Goal: Transaction & Acquisition: Obtain resource

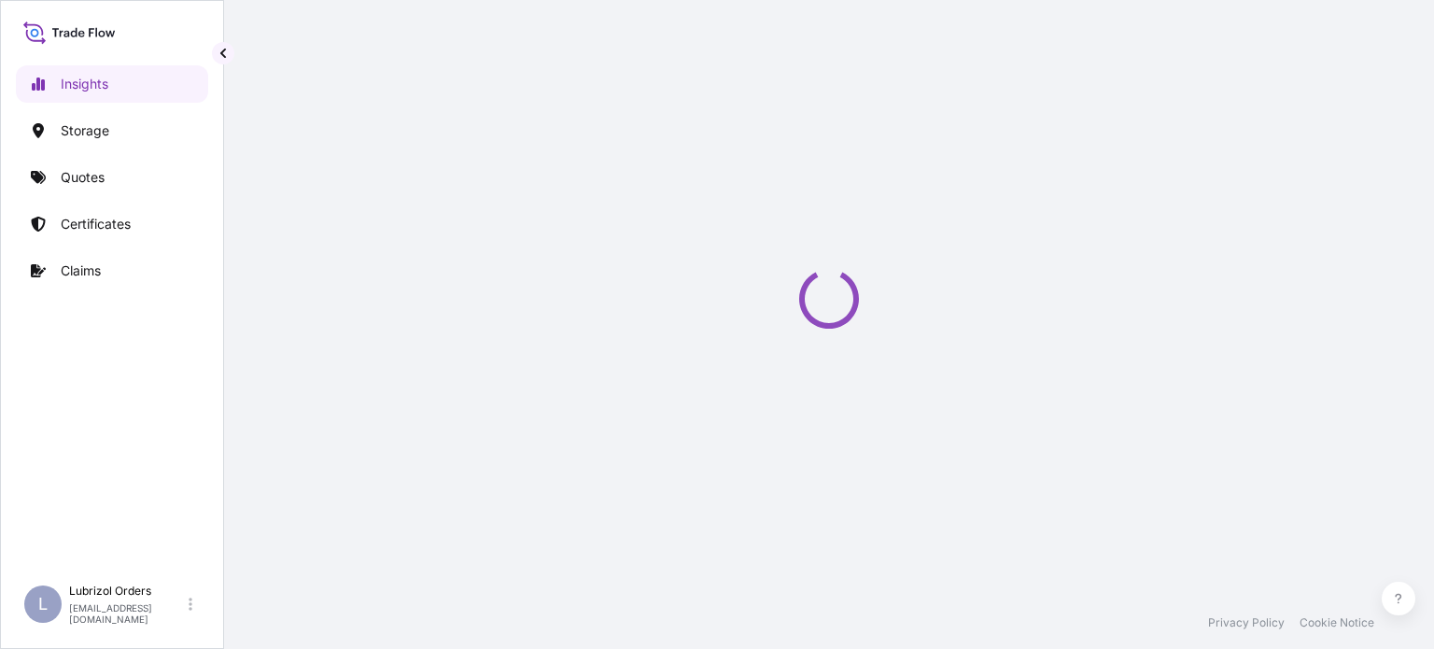
select select "2025"
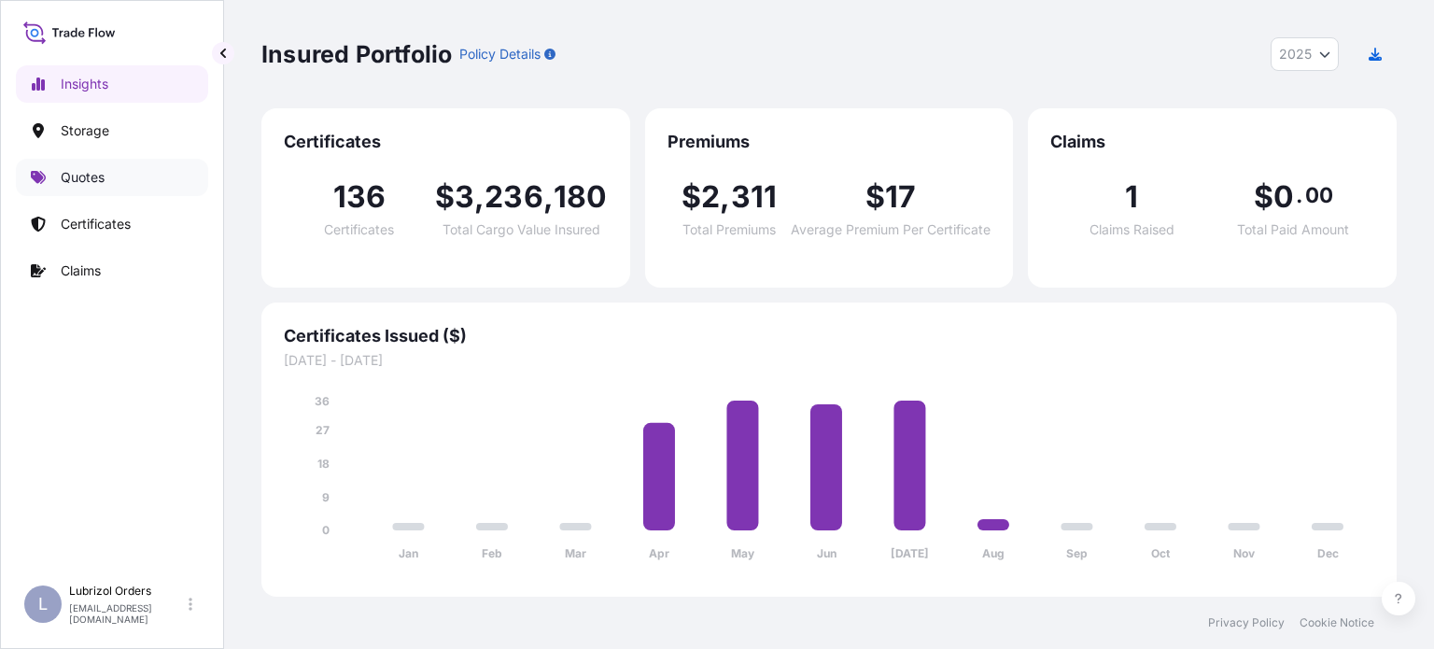
click at [86, 170] on p "Quotes" at bounding box center [83, 177] width 44 height 19
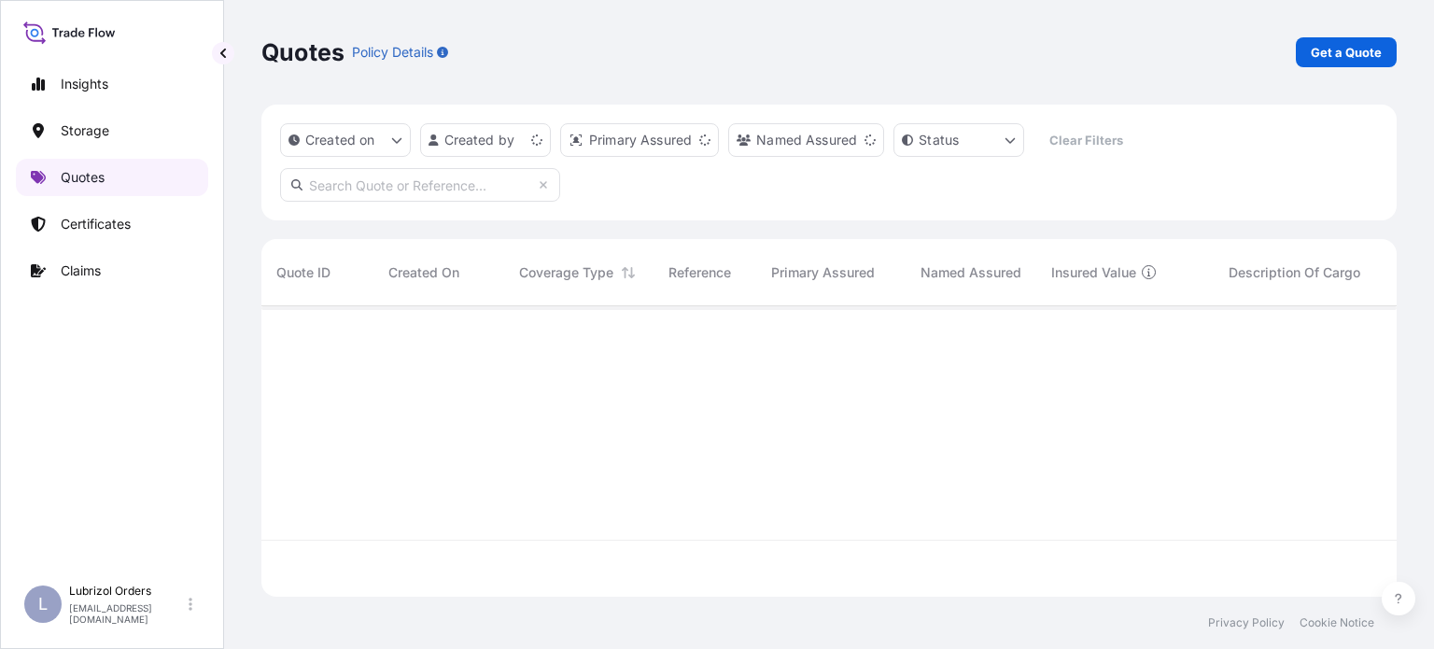
scroll to position [287, 1120]
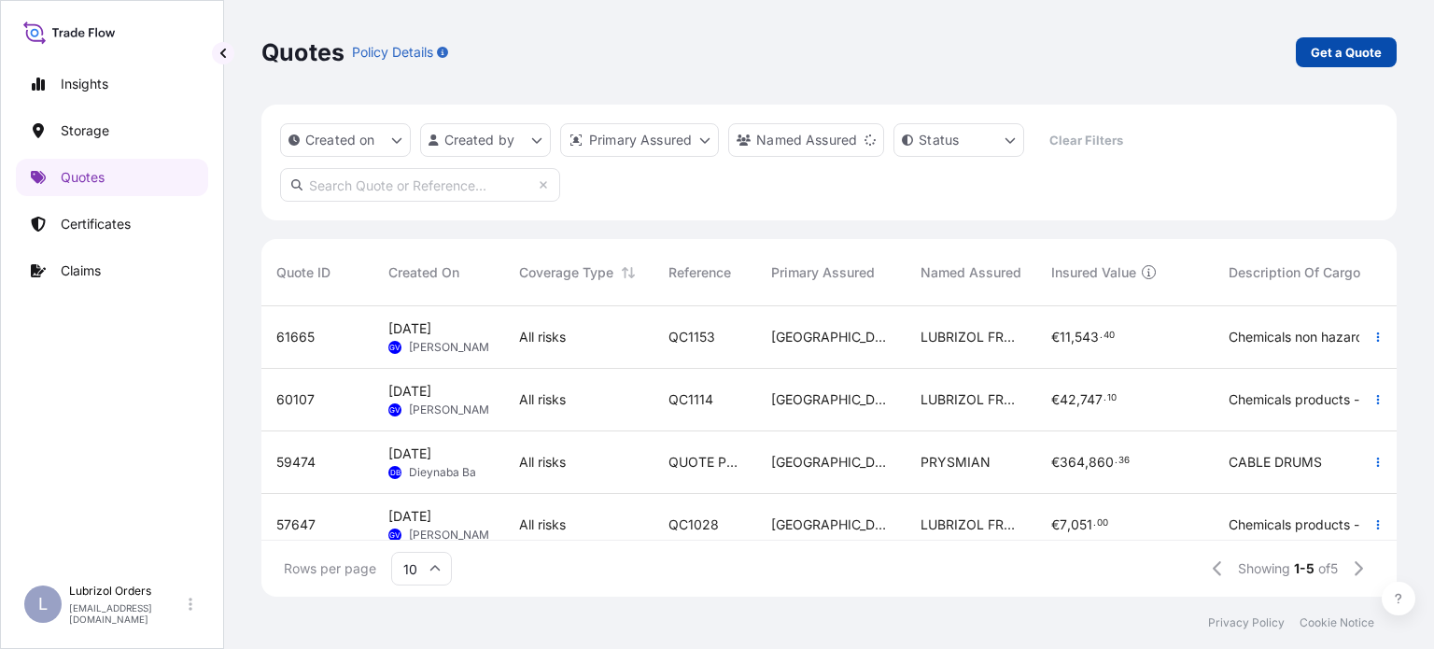
click at [1337, 51] on p "Get a Quote" at bounding box center [1346, 52] width 71 height 19
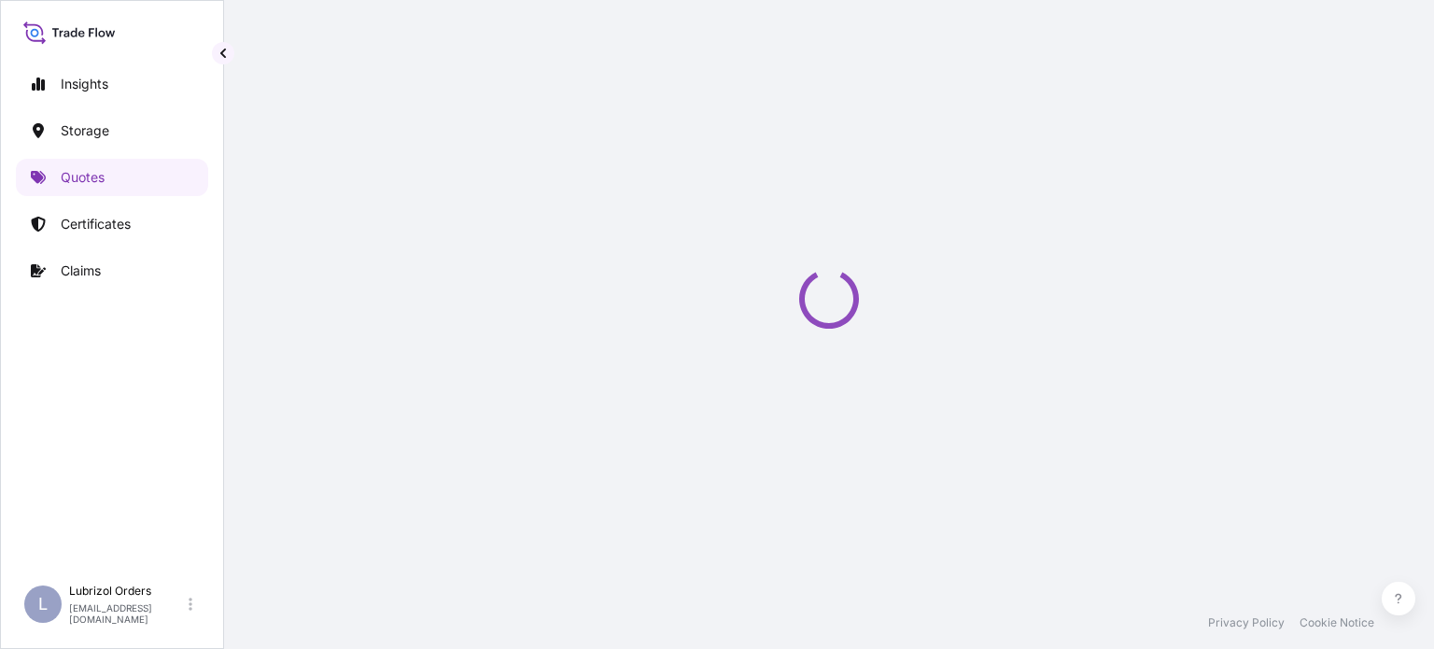
select select "Water"
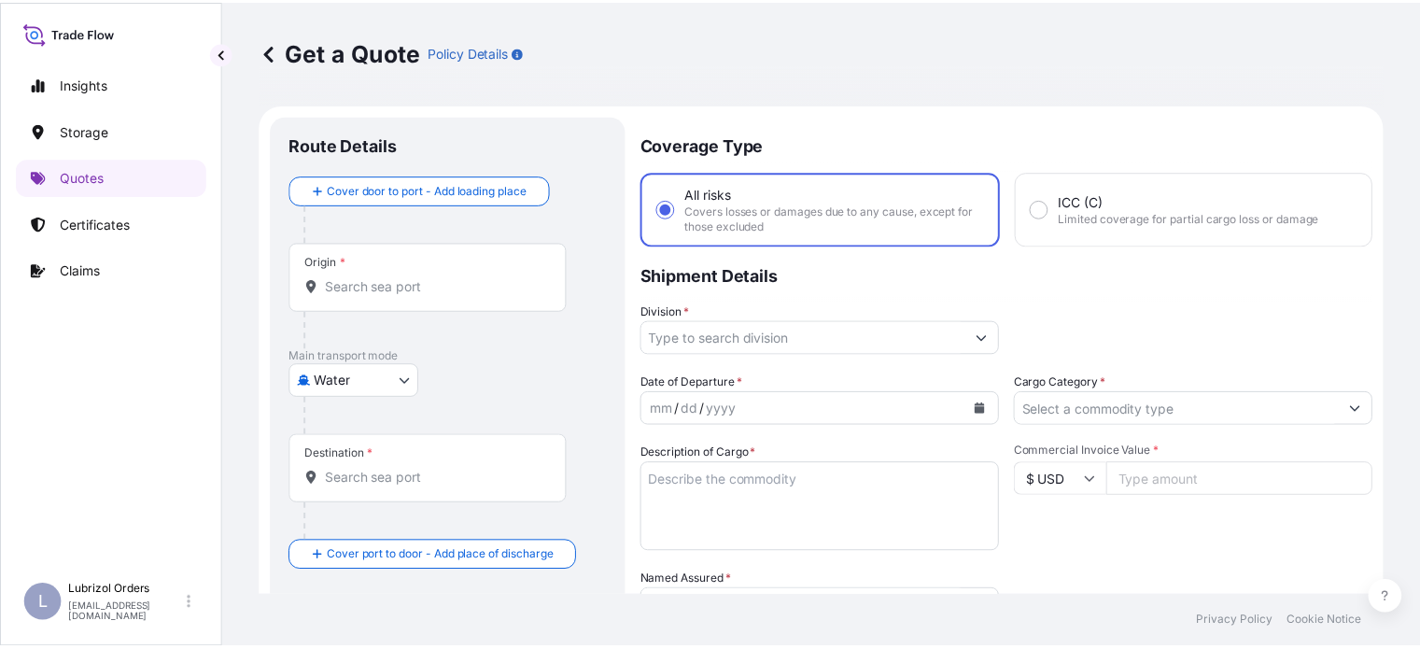
scroll to position [30, 0]
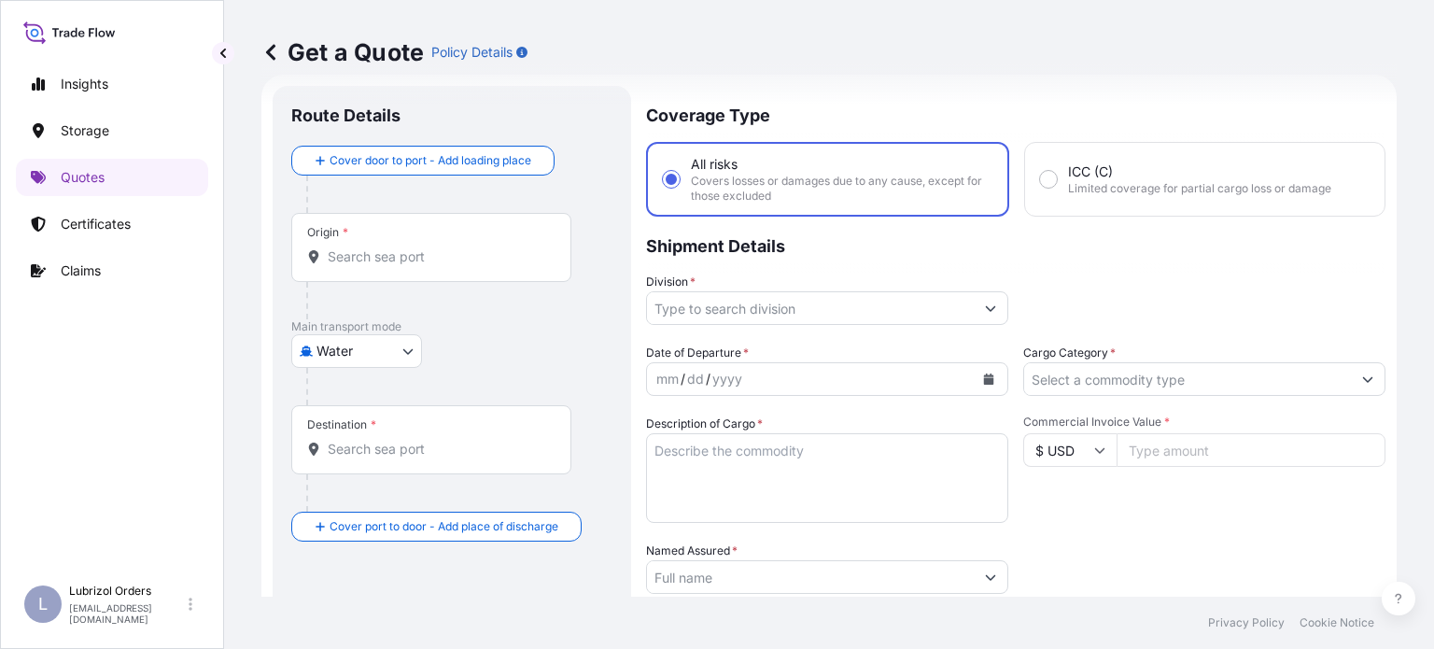
click at [438, 252] on input "Origin *" at bounding box center [438, 256] width 220 height 19
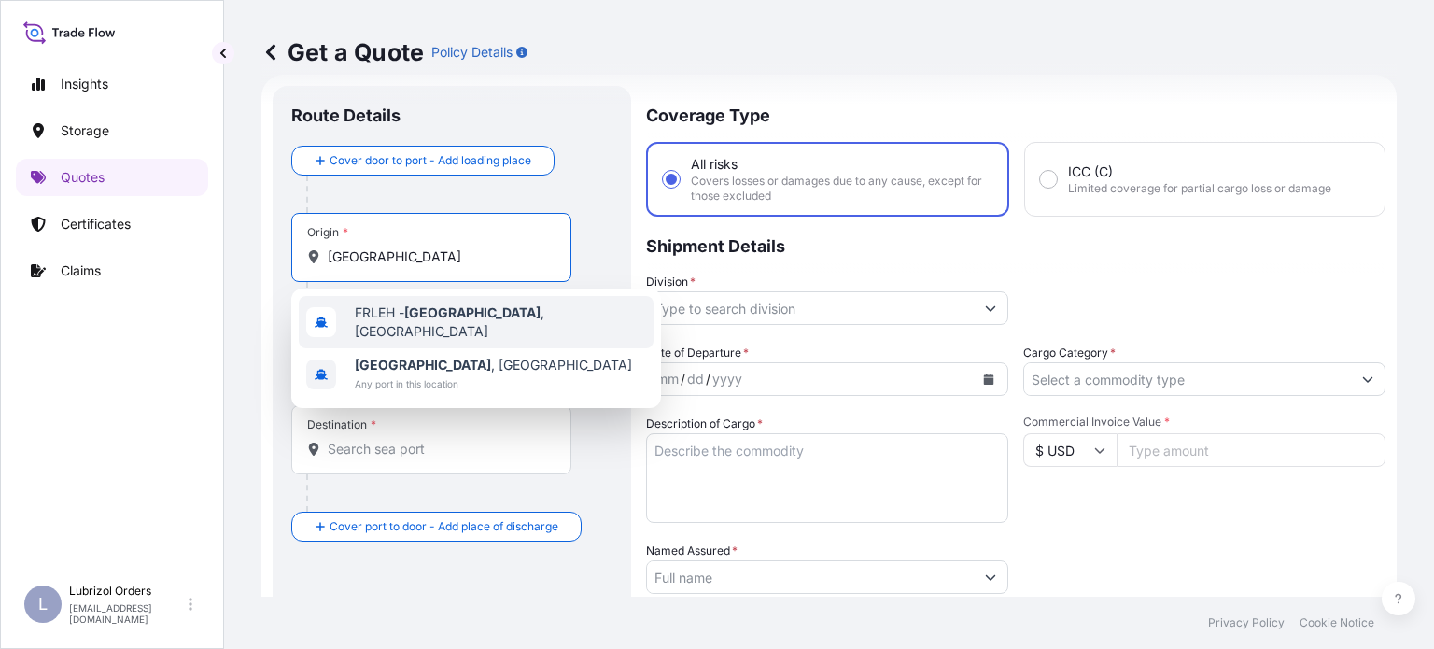
click at [448, 309] on span "FRLEH - [GEOGRAPHIC_DATA] , [GEOGRAPHIC_DATA]" at bounding box center [500, 321] width 291 height 37
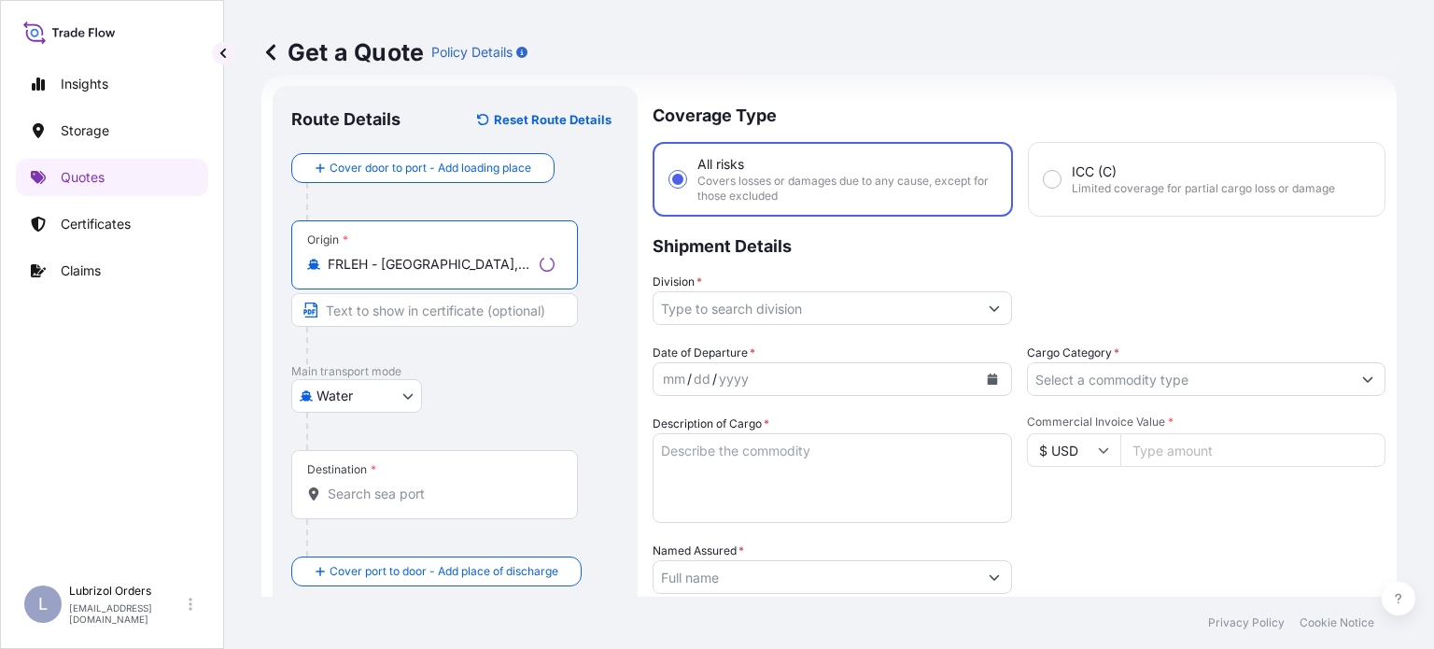
type input "FRLEH - [GEOGRAPHIC_DATA], [GEOGRAPHIC_DATA]"
click at [434, 482] on div "Destination *" at bounding box center [434, 484] width 287 height 69
click at [434, 484] on input "Destination *" at bounding box center [441, 493] width 227 height 19
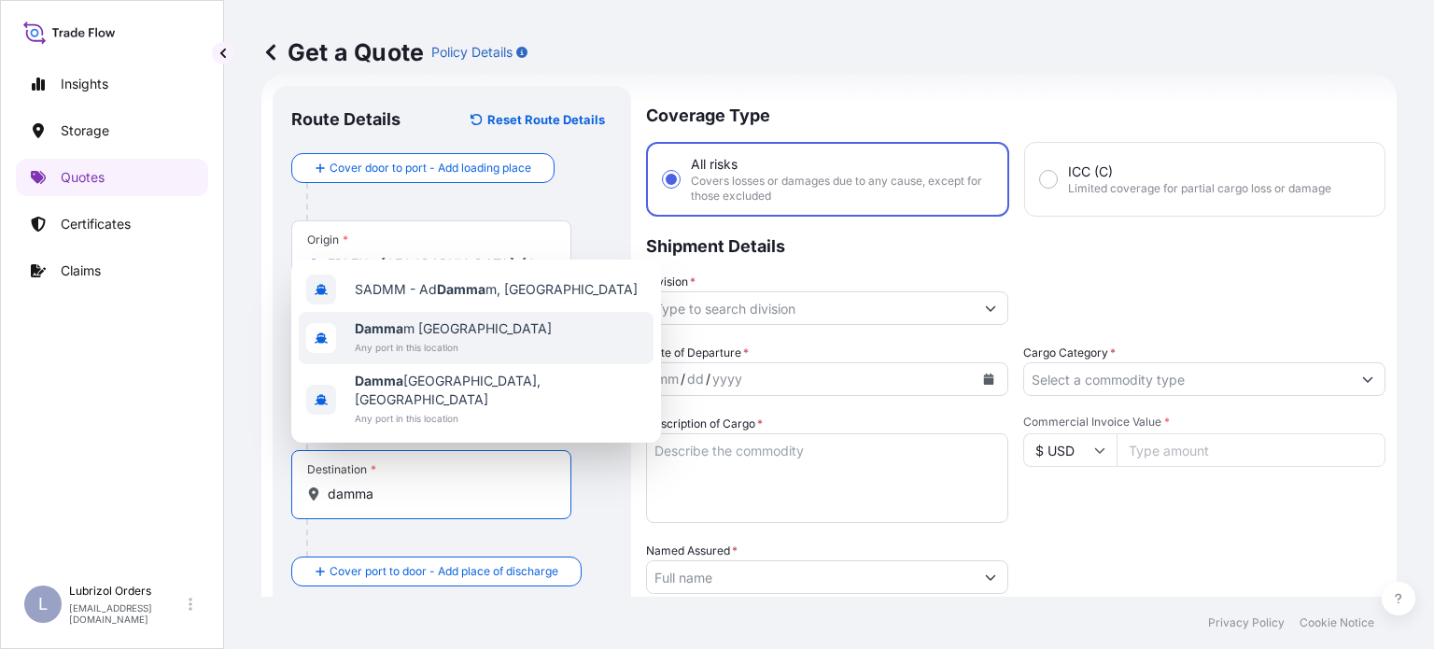
click at [533, 335] on div "Damma m [GEOGRAPHIC_DATA] Any port in this location" at bounding box center [476, 338] width 355 height 52
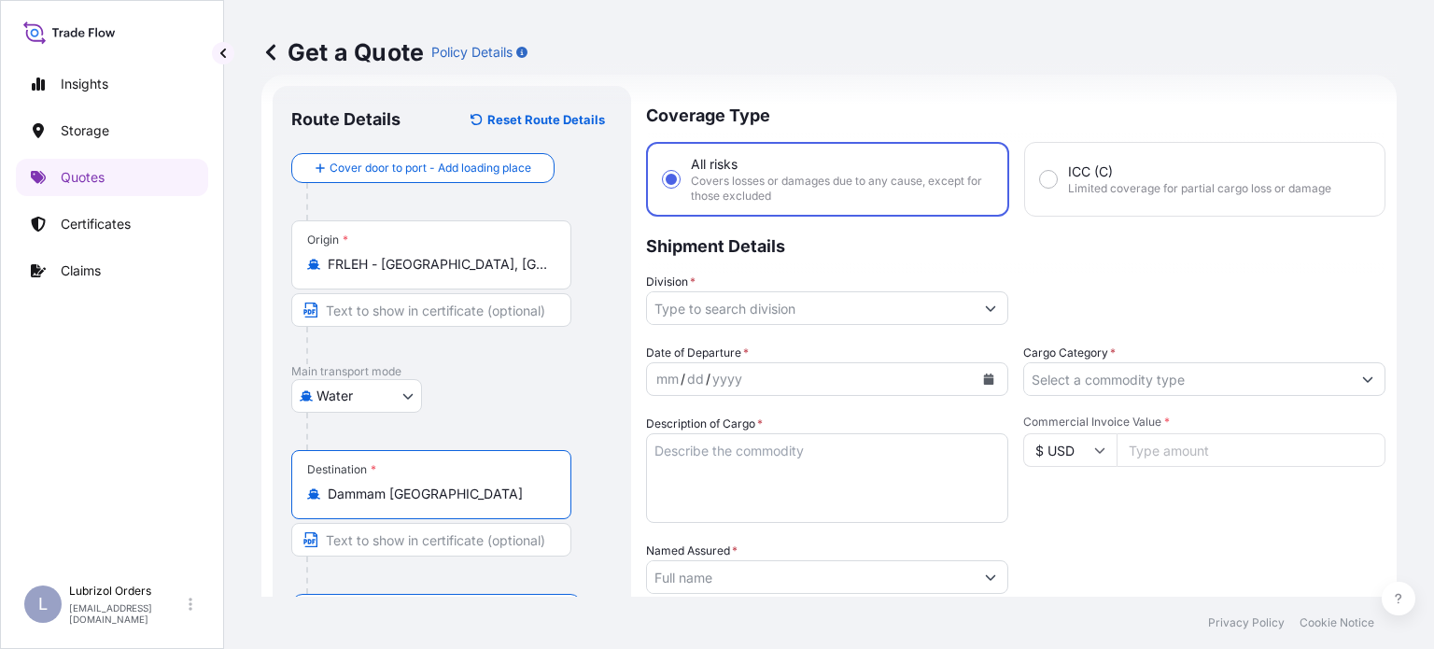
type input "Dammam [GEOGRAPHIC_DATA]"
click at [984, 380] on icon "Calendar" at bounding box center [989, 378] width 10 height 11
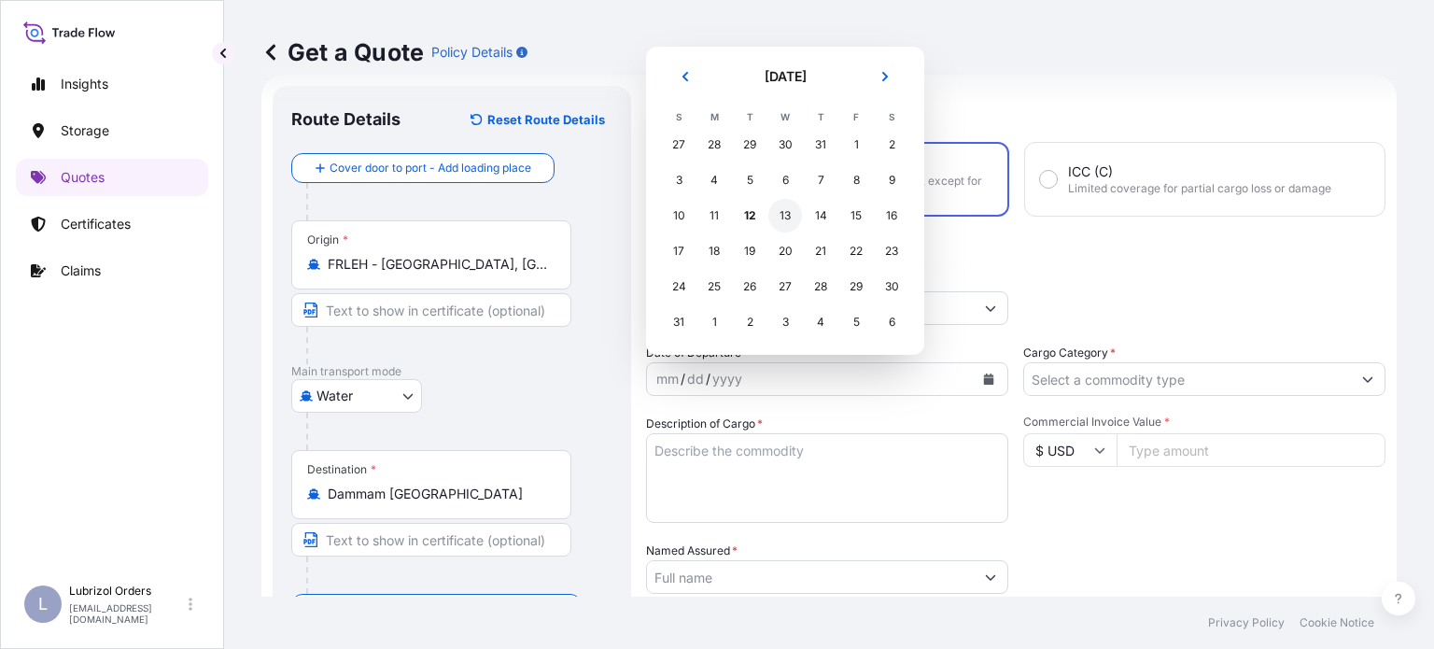
click at [777, 219] on div "13" at bounding box center [785, 216] width 34 height 34
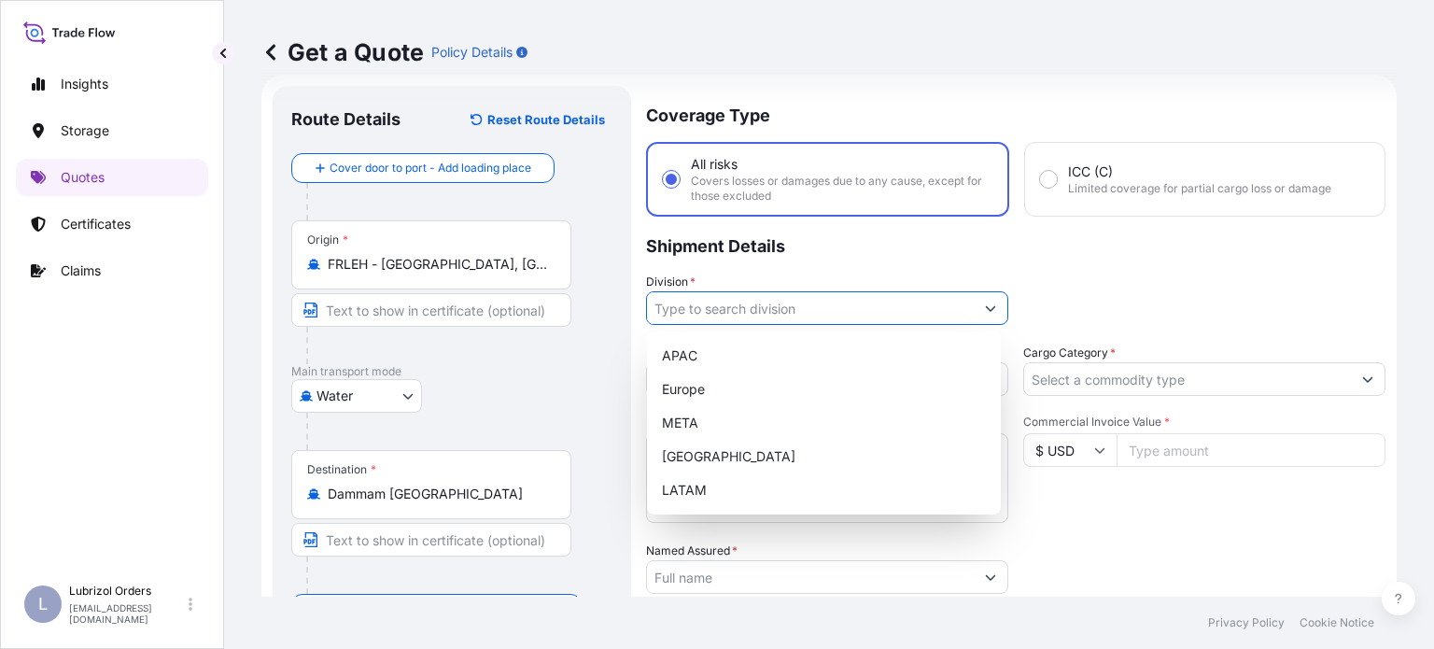
click at [879, 306] on input "Division *" at bounding box center [810, 308] width 327 height 34
click at [708, 387] on div "Europe" at bounding box center [823, 389] width 339 height 34
type input "Europe"
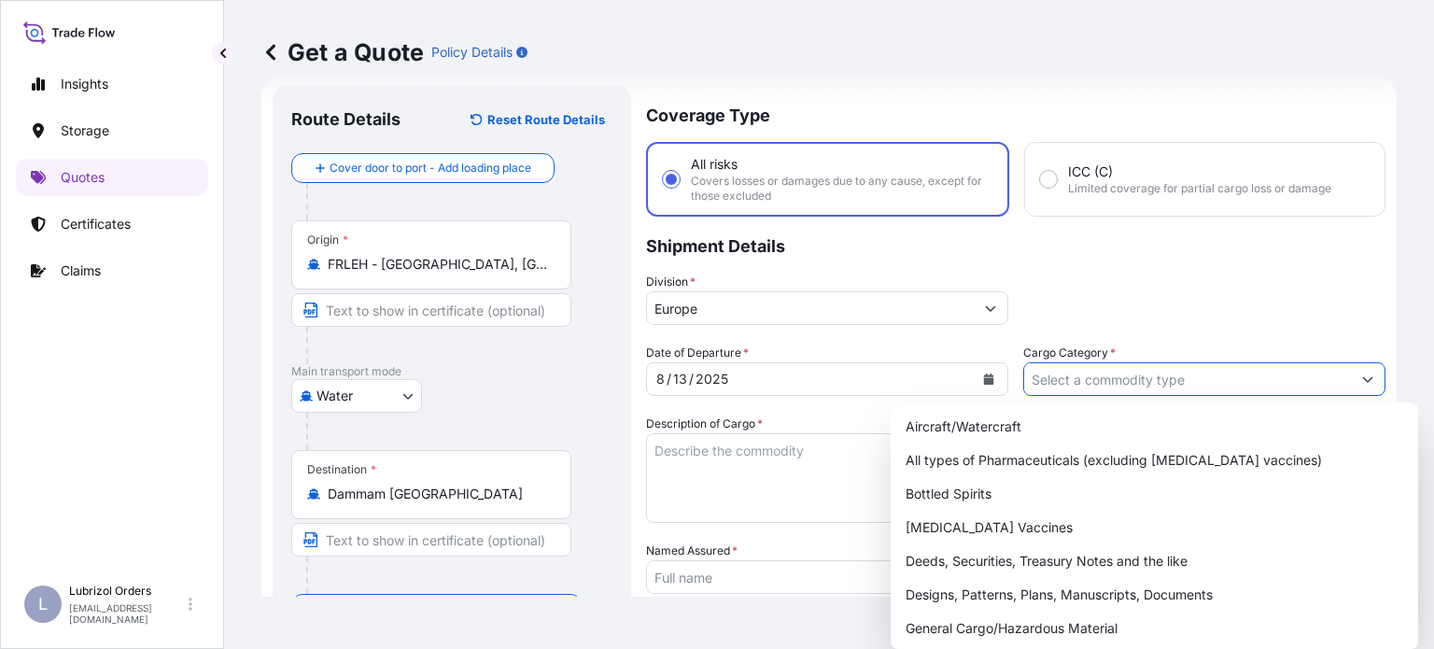
click at [1087, 377] on input "Cargo Category *" at bounding box center [1187, 379] width 327 height 34
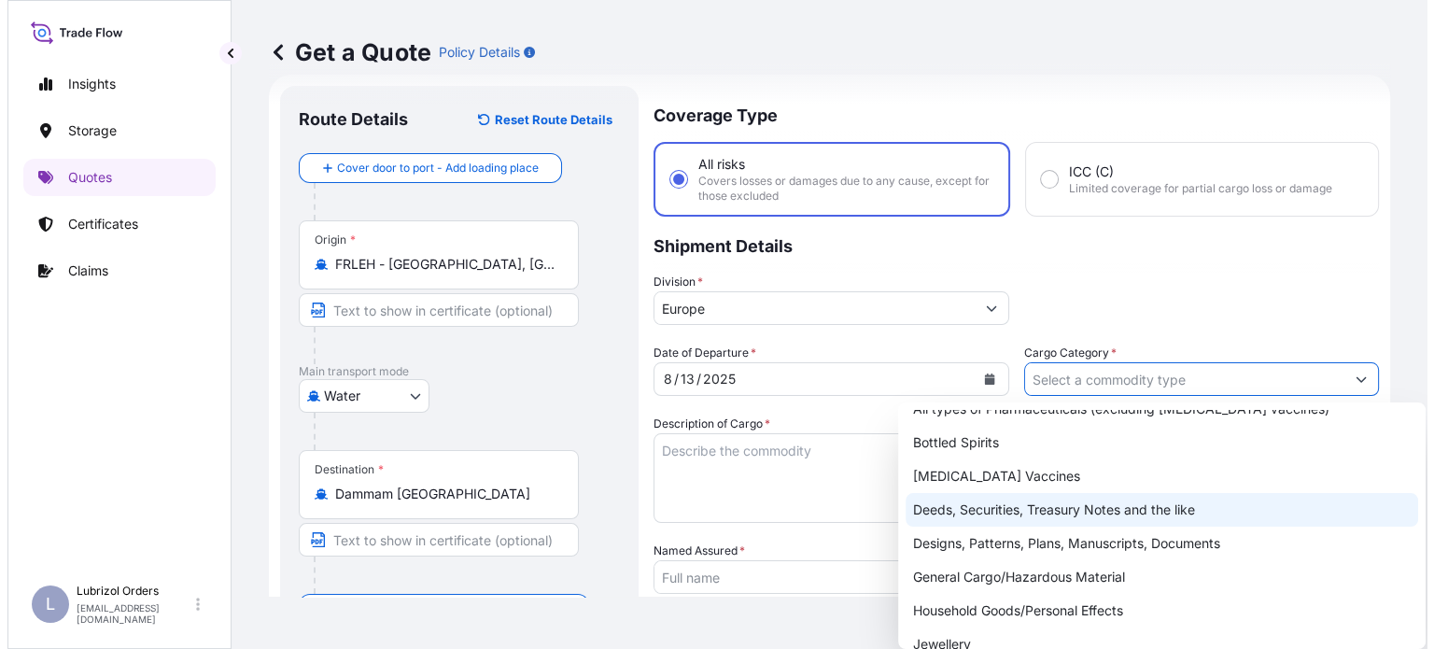
scroll to position [93, 0]
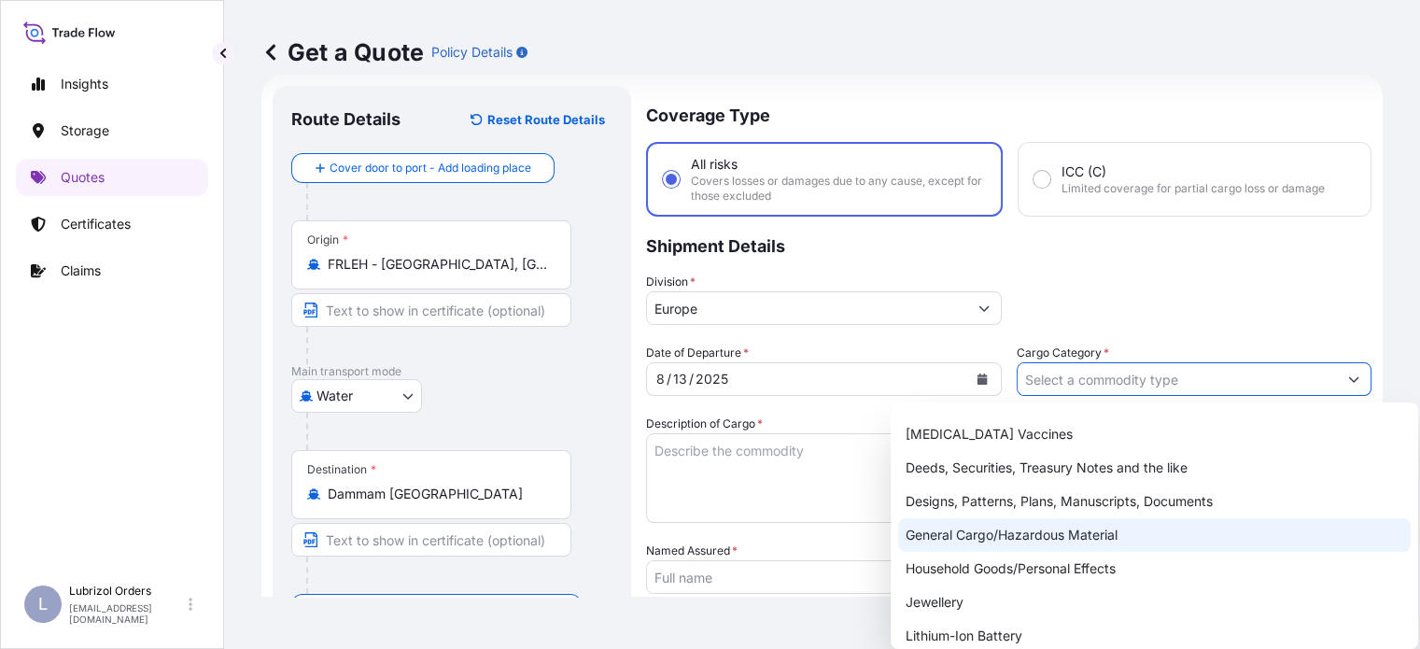
click at [1091, 534] on div "General Cargo/Hazardous Material" at bounding box center [1154, 535] width 512 height 34
type input "General Cargo/Hazardous Material"
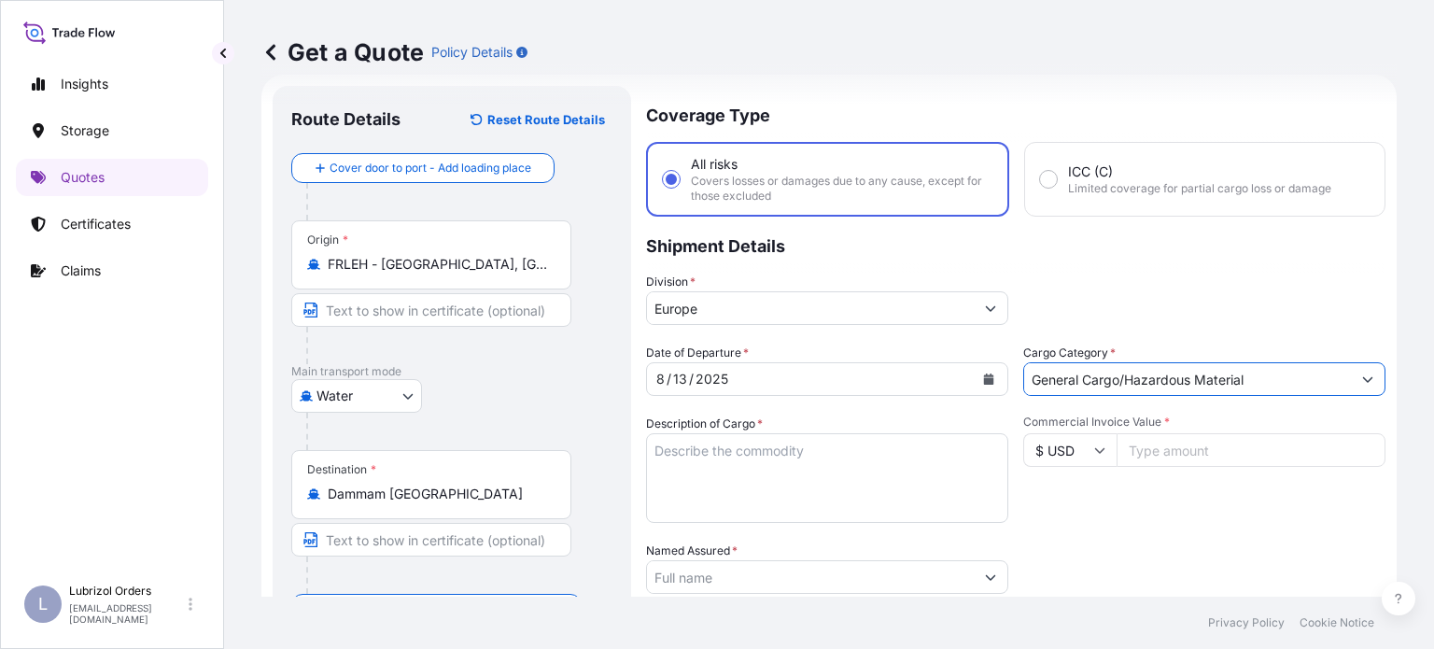
click at [1094, 451] on icon at bounding box center [1099, 449] width 11 height 11
click at [1053, 507] on div "€ EUR" at bounding box center [1062, 500] width 78 height 35
type input "€ EUR"
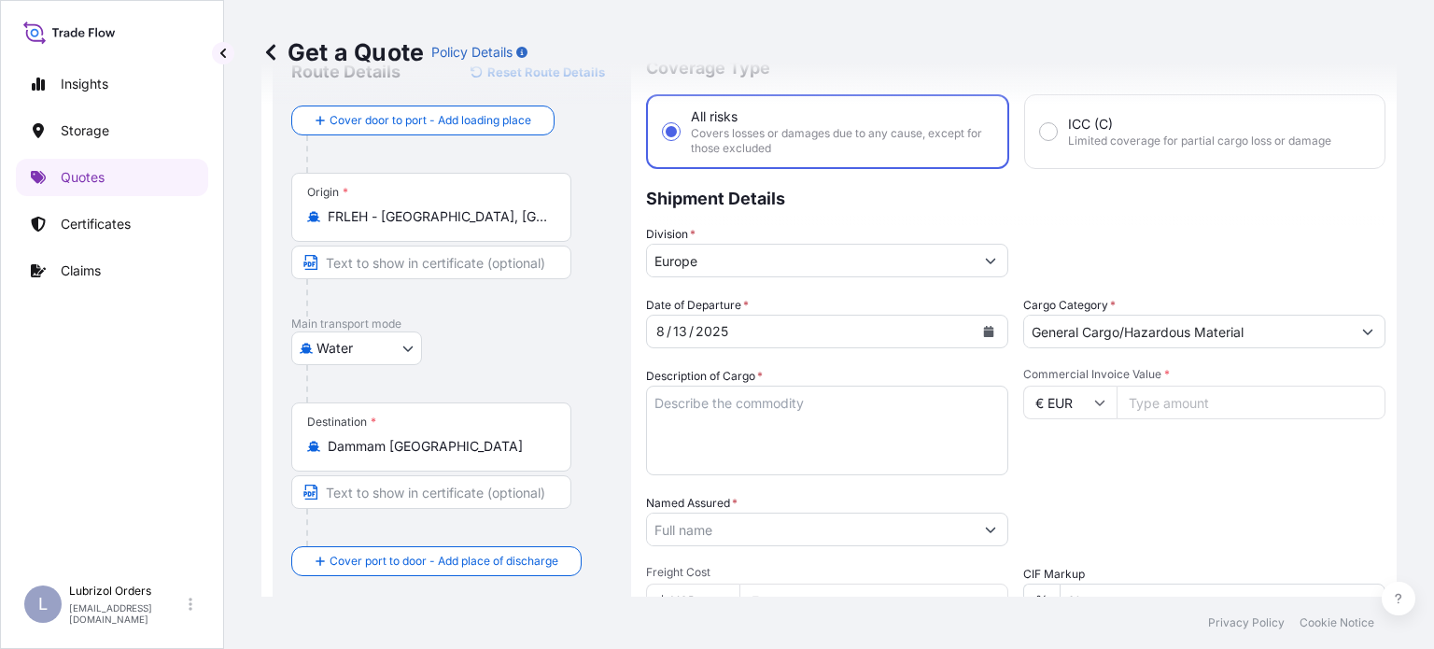
scroll to position [123, 0]
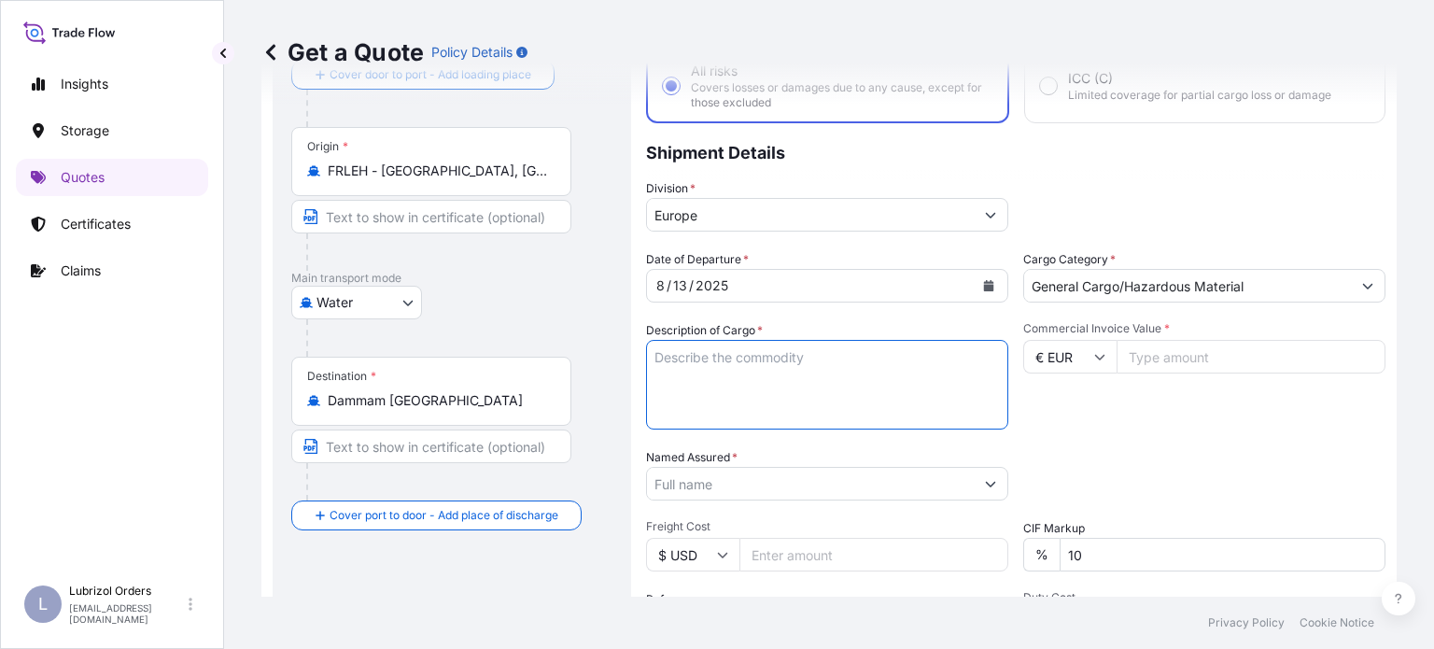
click at [733, 377] on textarea "Description of Cargo *" at bounding box center [827, 385] width 362 height 90
paste textarea "4 DRUMS OF [PERSON_NAME] 1518 ADDITIVES FOR LUBRICATING OIL"
type textarea "4 DRUMS OF [PERSON_NAME] 1518 ADDITIVES FOR LUBRICATING OIL"
click at [942, 491] on input "Named Assured *" at bounding box center [810, 484] width 327 height 34
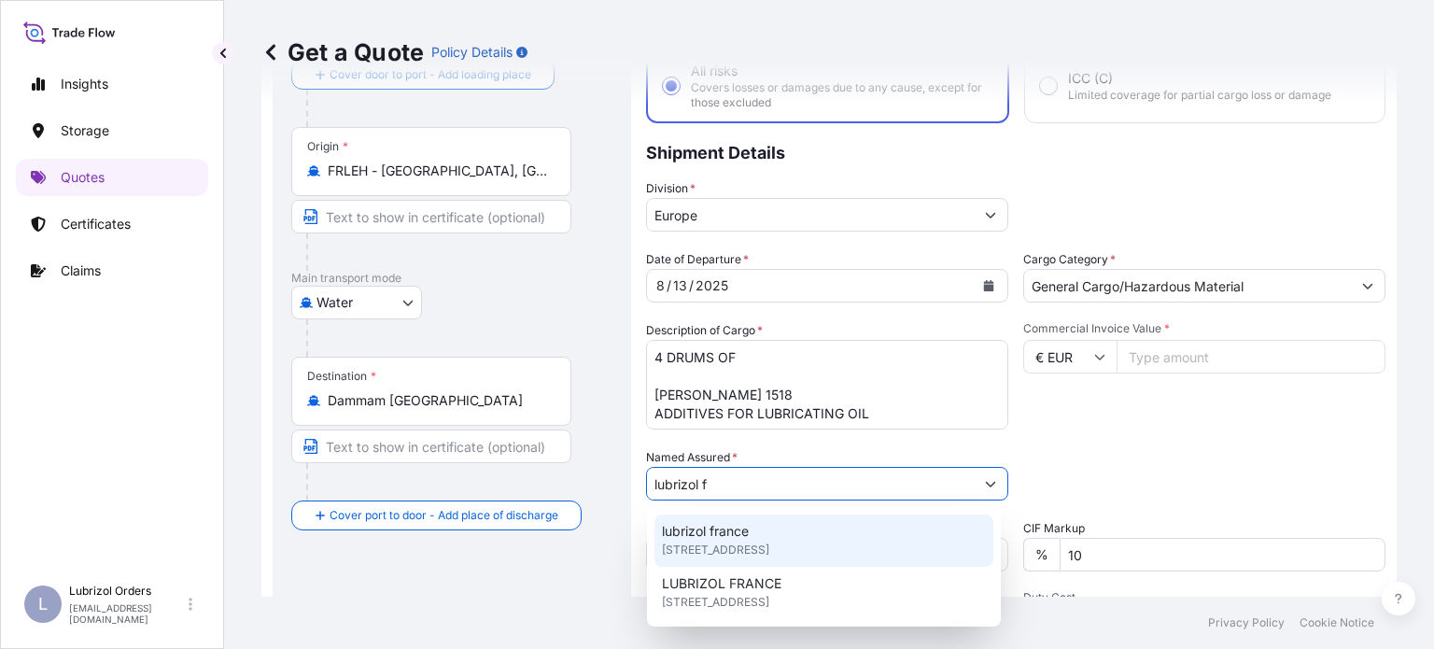
click at [777, 533] on div "lubrizol [GEOGRAPHIC_DATA] [STREET_ADDRESS]" at bounding box center [823, 540] width 339 height 52
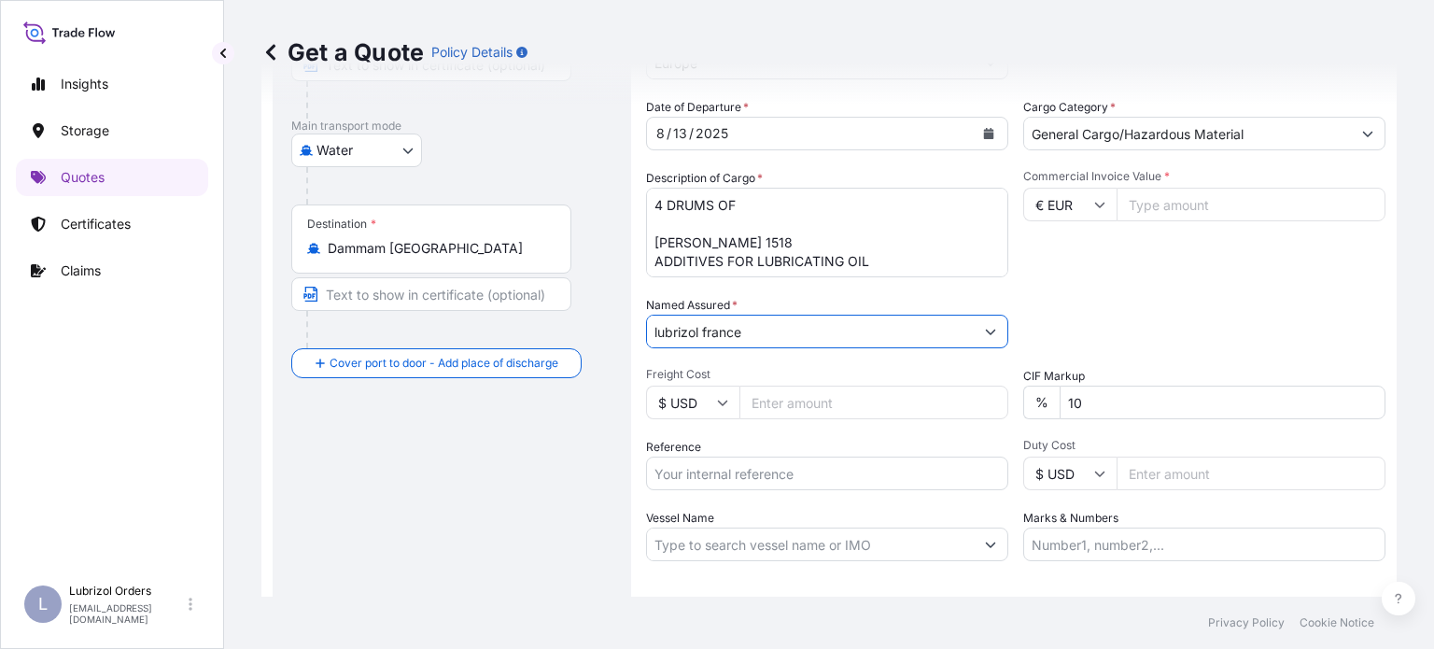
scroll to position [310, 0]
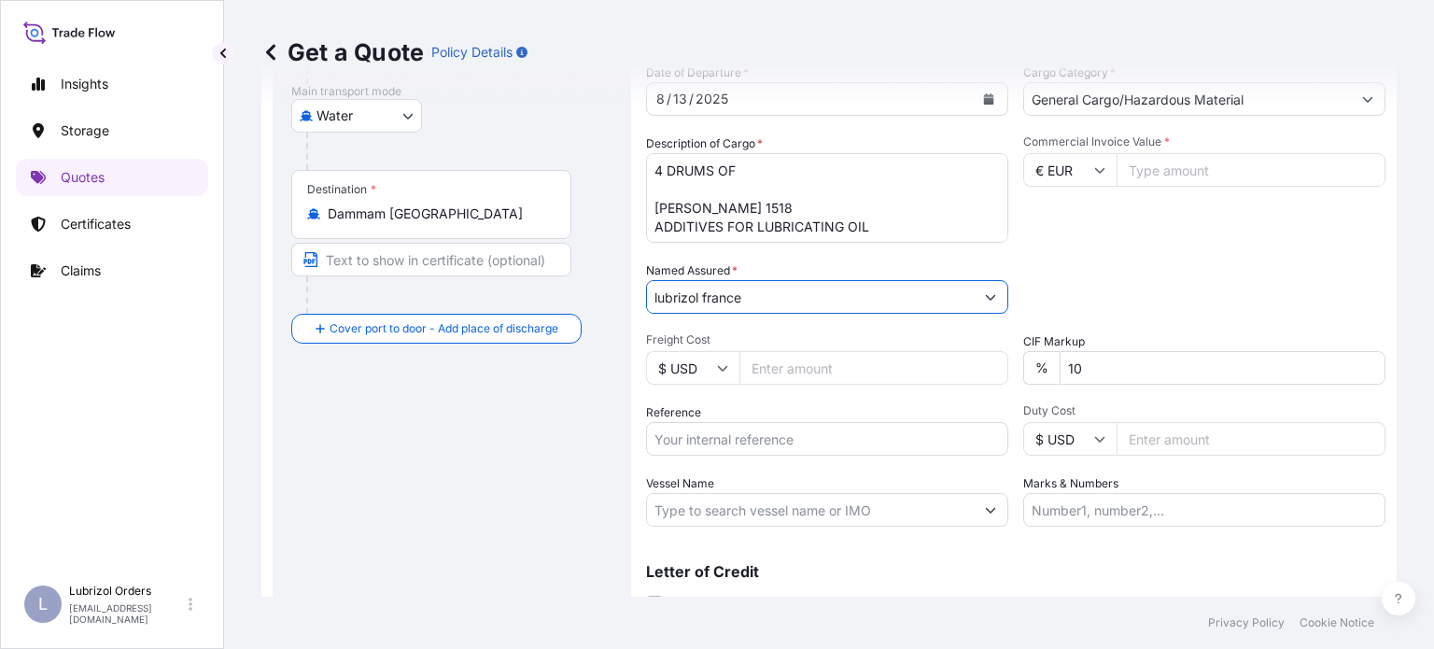
type input "lubrizol france"
drag, startPoint x: 804, startPoint y: 447, endPoint x: 763, endPoint y: 424, distance: 47.2
click at [804, 447] on input "Reference" at bounding box center [827, 439] width 362 height 34
click at [746, 434] on input "Reference" at bounding box center [827, 439] width 362 height 34
click at [740, 438] on input "Reference" at bounding box center [827, 439] width 362 height 34
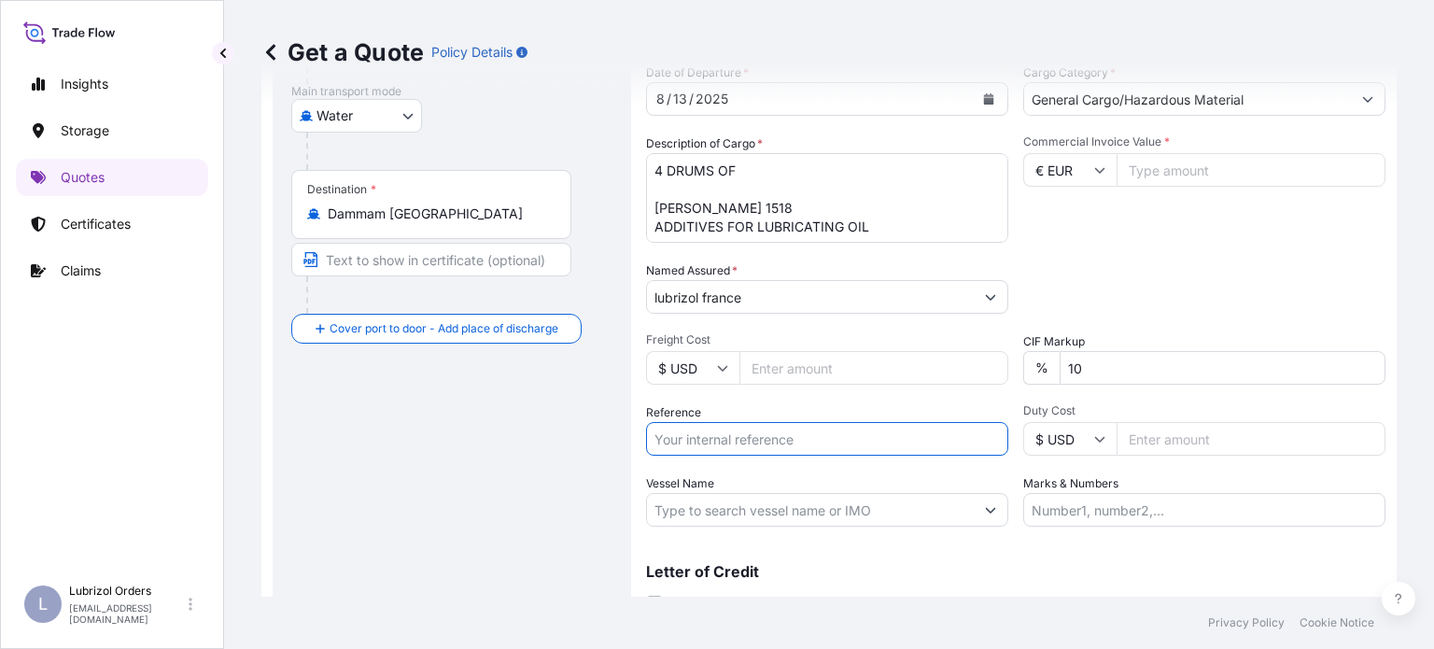
paste input "1155536370"
type input "1155536370"
click at [1137, 176] on input "Commercial Invoice Value *" at bounding box center [1250, 170] width 269 height 34
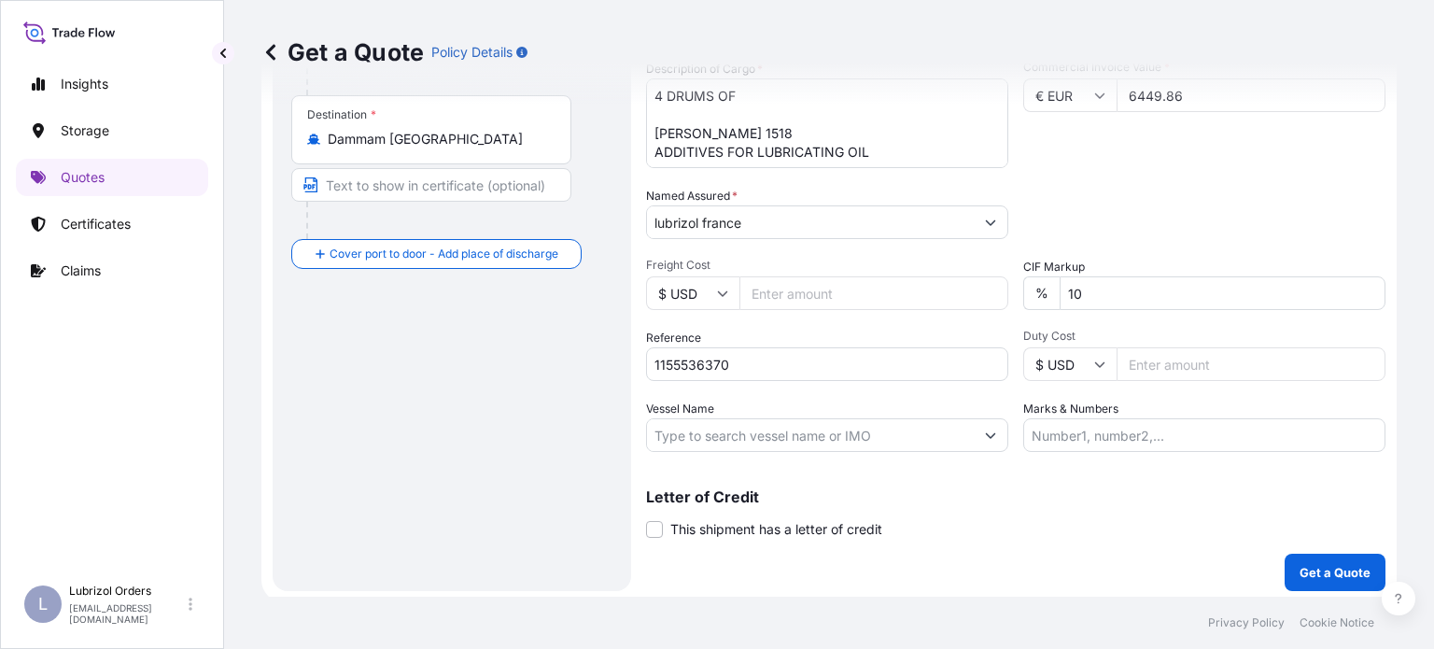
scroll to position [388, 0]
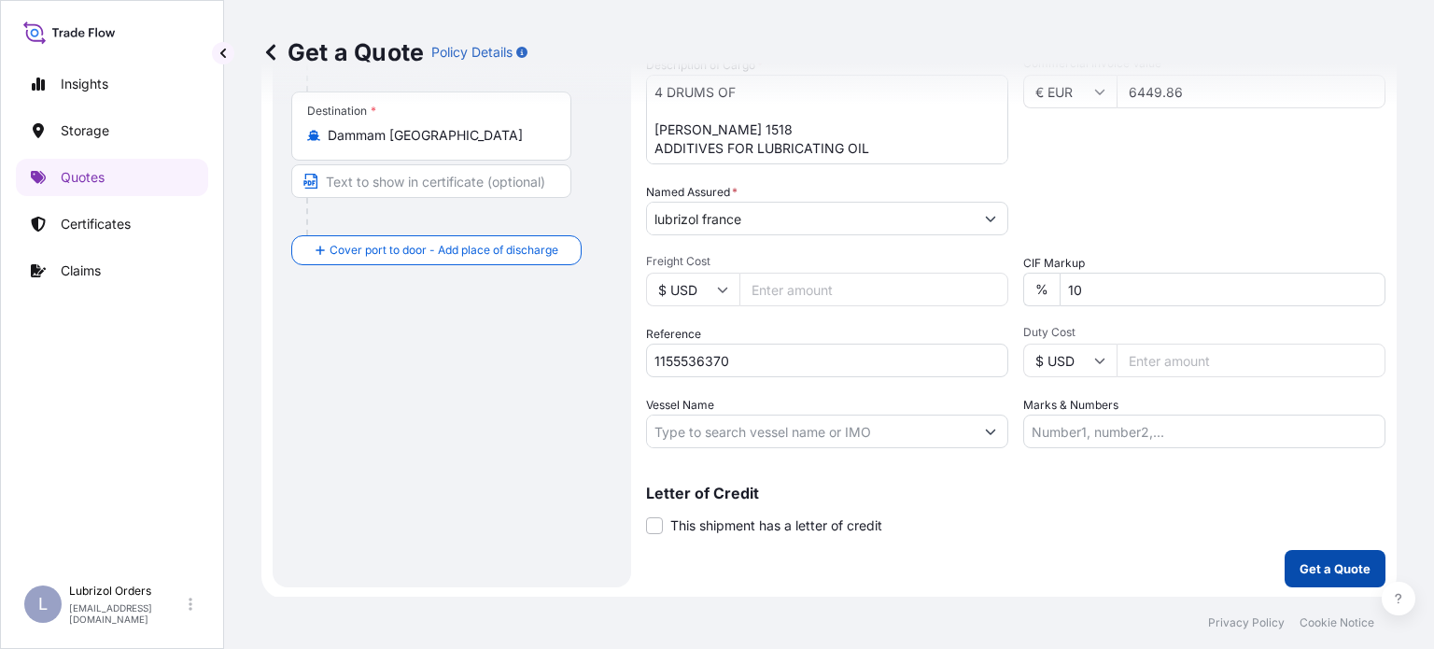
type input "6449.86"
click at [1314, 563] on p "Get a Quote" at bounding box center [1334, 568] width 71 height 19
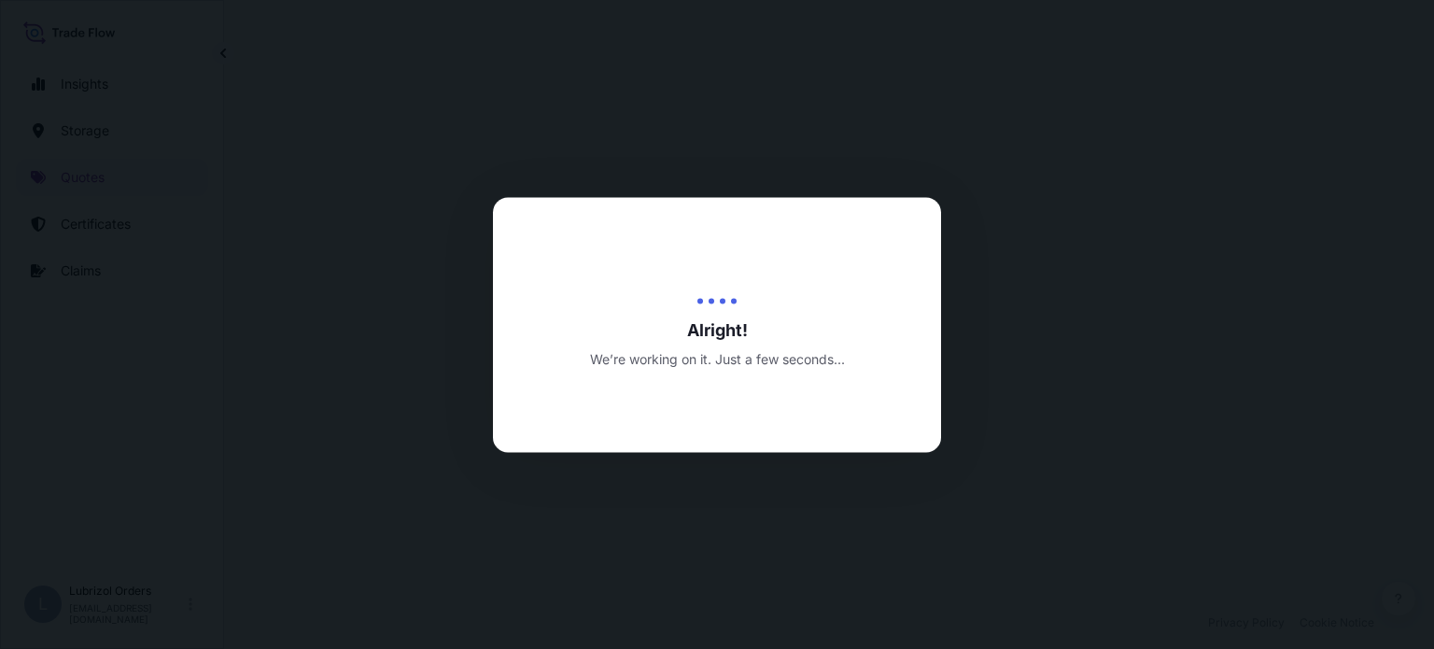
select select "Water"
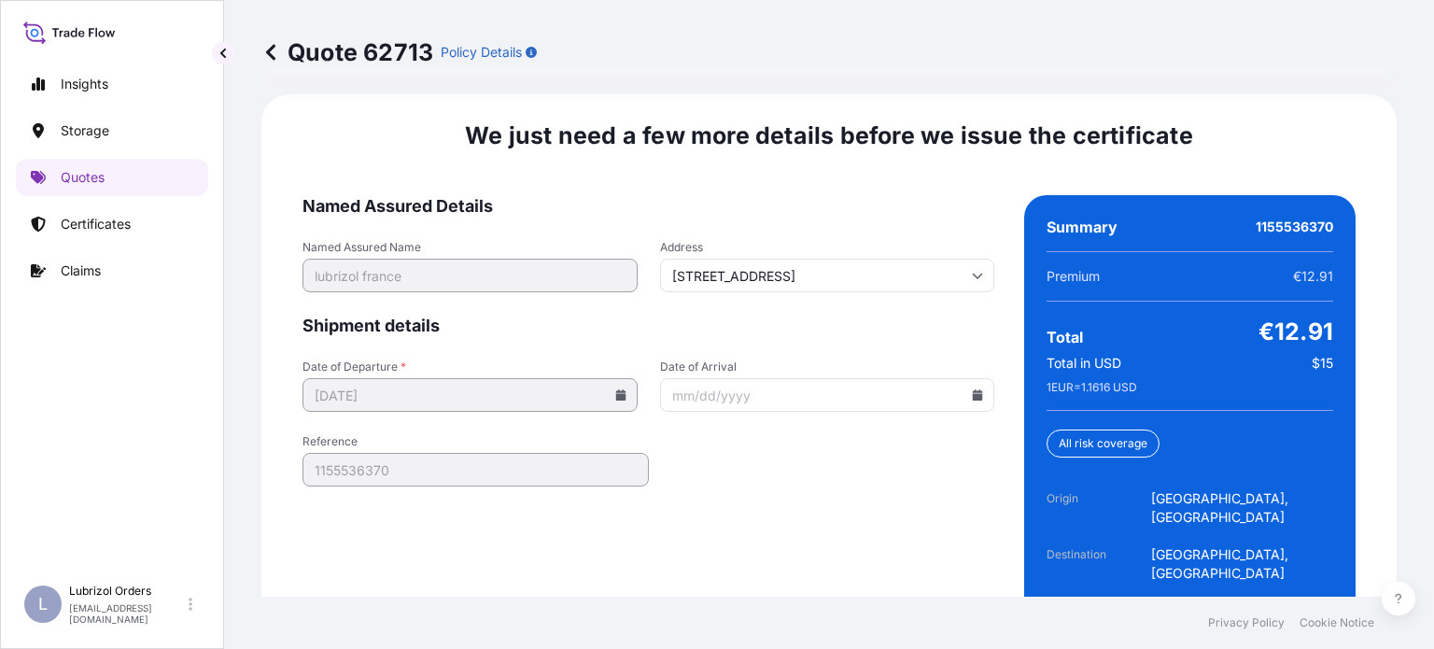
scroll to position [2935, 0]
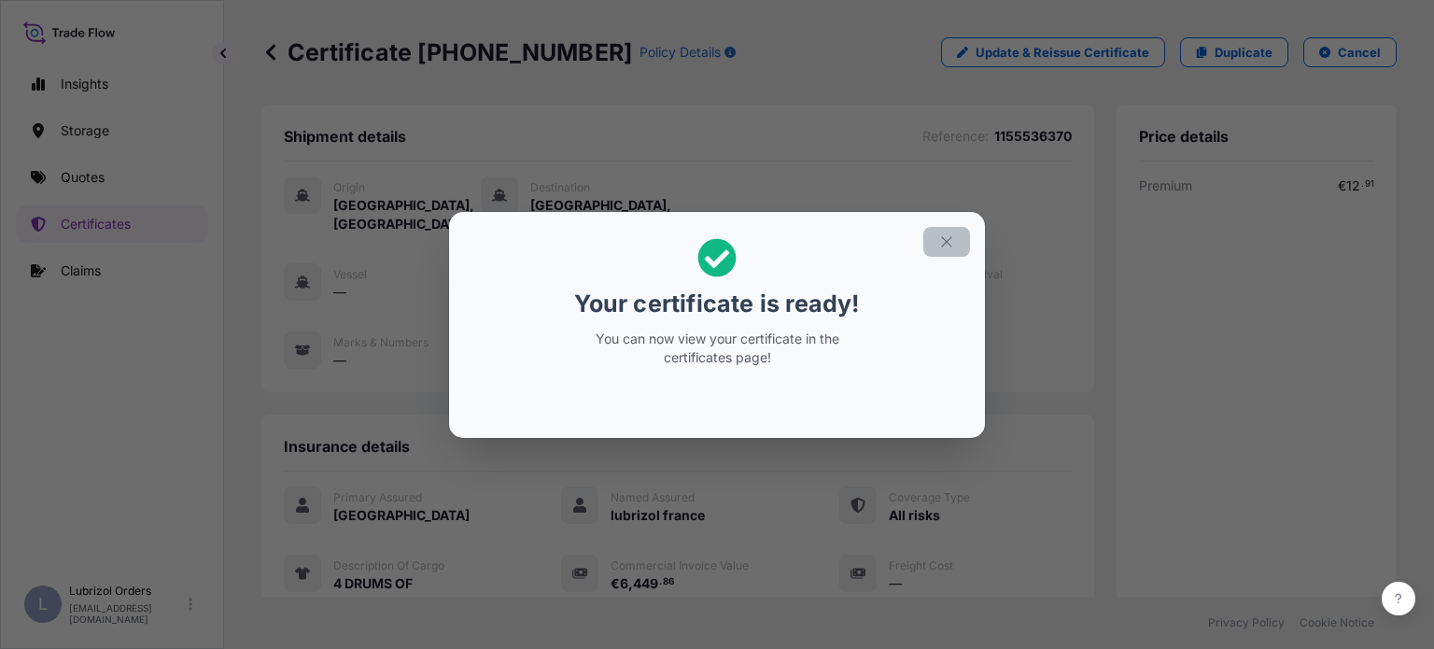
click at [950, 242] on icon "button" at bounding box center [946, 241] width 17 height 17
